Goal: Task Accomplishment & Management: Use online tool/utility

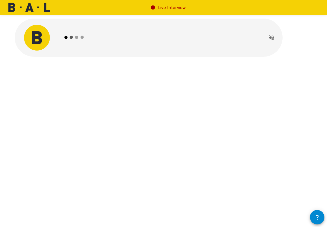
click at [99, 106] on div "Live Interview" at bounding box center [163, 113] width 327 height 227
click at [318, 218] on icon "button" at bounding box center [317, 217] width 6 height 6
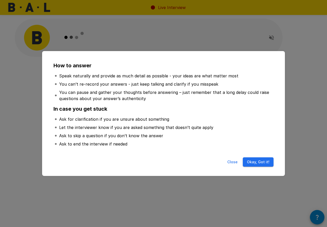
click at [253, 157] on div "Close Okay, Got it!" at bounding box center [163, 163] width 232 height 16
click at [257, 164] on button "Okay, Got it!" at bounding box center [258, 162] width 31 height 10
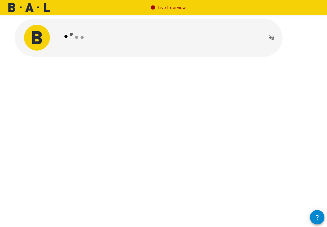
click at [272, 37] on icon "Read questions aloud" at bounding box center [271, 38] width 6 height 6
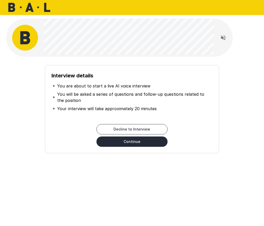
click at [133, 142] on button "Continue" at bounding box center [131, 142] width 71 height 10
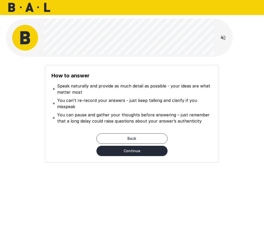
click at [131, 156] on button "Continue" at bounding box center [131, 151] width 71 height 10
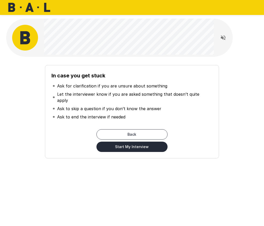
click at [133, 146] on button "Start My Interview" at bounding box center [131, 147] width 71 height 10
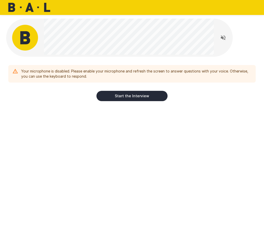
click at [124, 98] on button "Start the Interview" at bounding box center [131, 96] width 71 height 10
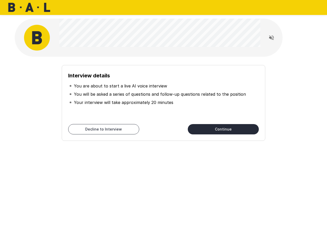
click at [229, 126] on button "Continue" at bounding box center [223, 129] width 71 height 10
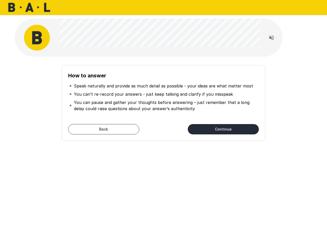
click at [229, 126] on button "Continue" at bounding box center [223, 129] width 71 height 10
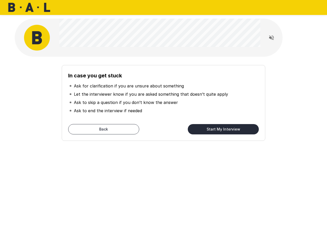
click at [229, 126] on button "Start My Interview" at bounding box center [223, 129] width 71 height 10
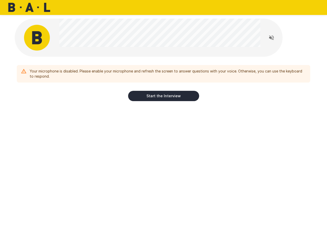
click at [168, 95] on button "Start the Interview" at bounding box center [163, 96] width 71 height 10
